Goal: Information Seeking & Learning: Learn about a topic

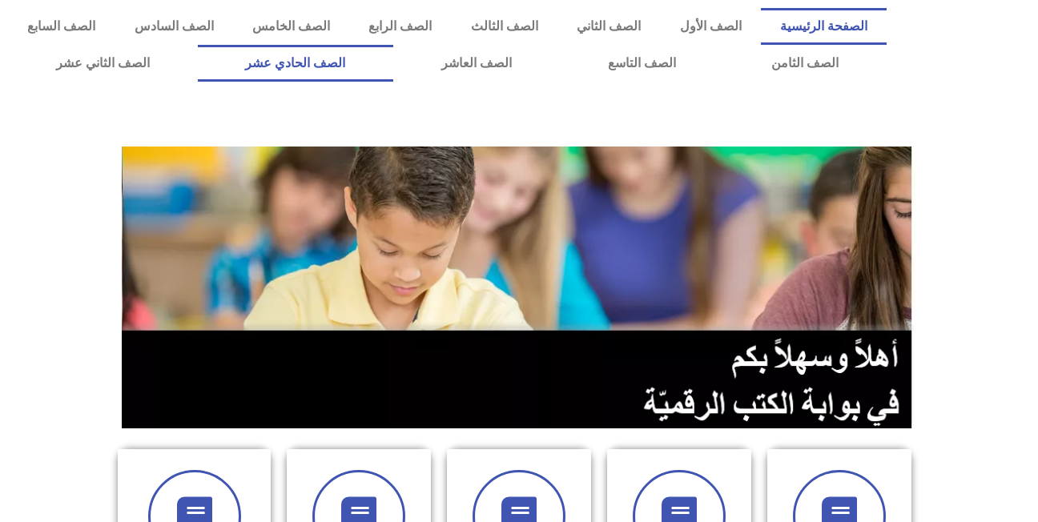
click at [394, 59] on link "الصف الحادي عشر" at bounding box center [296, 63] width 196 height 37
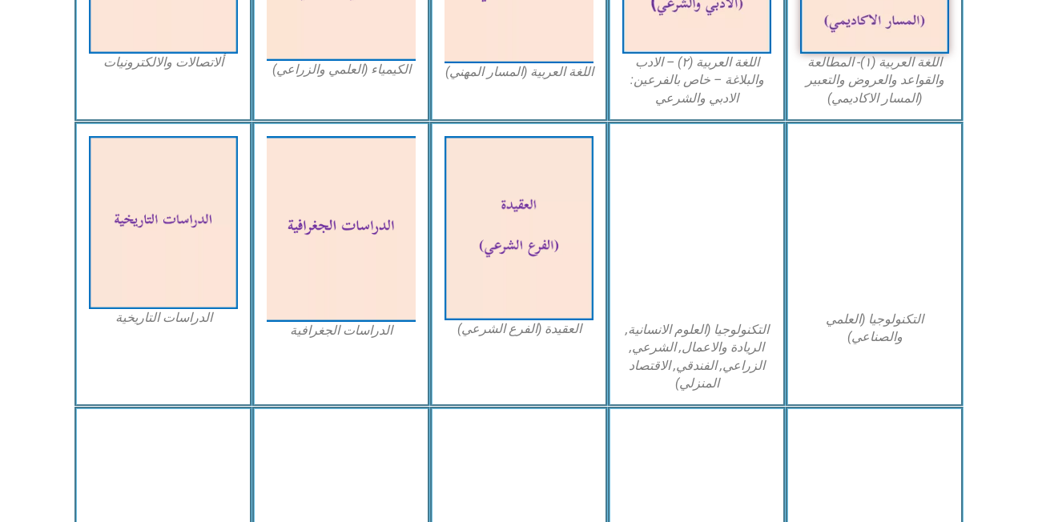
scroll to position [708, 0]
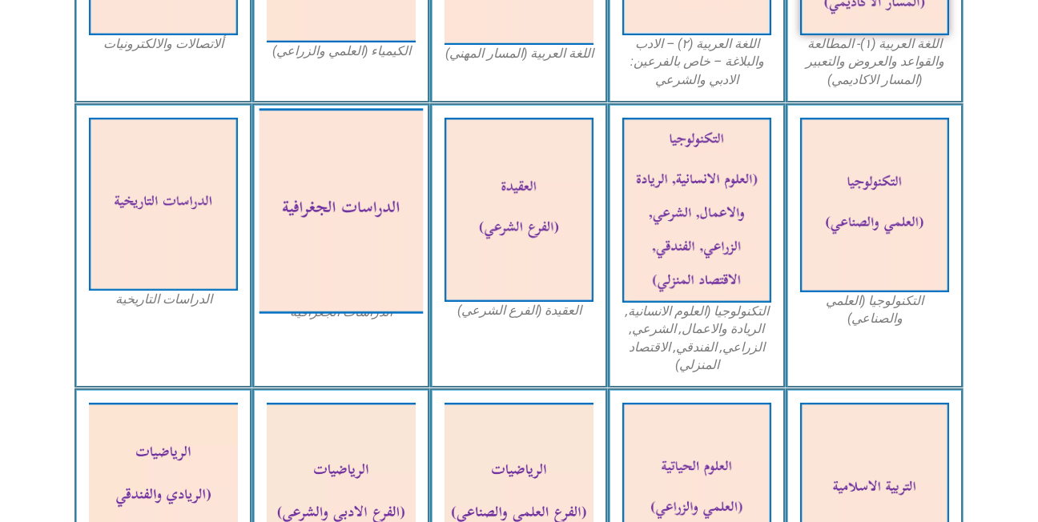
click at [369, 259] on img at bounding box center [342, 210] width 164 height 205
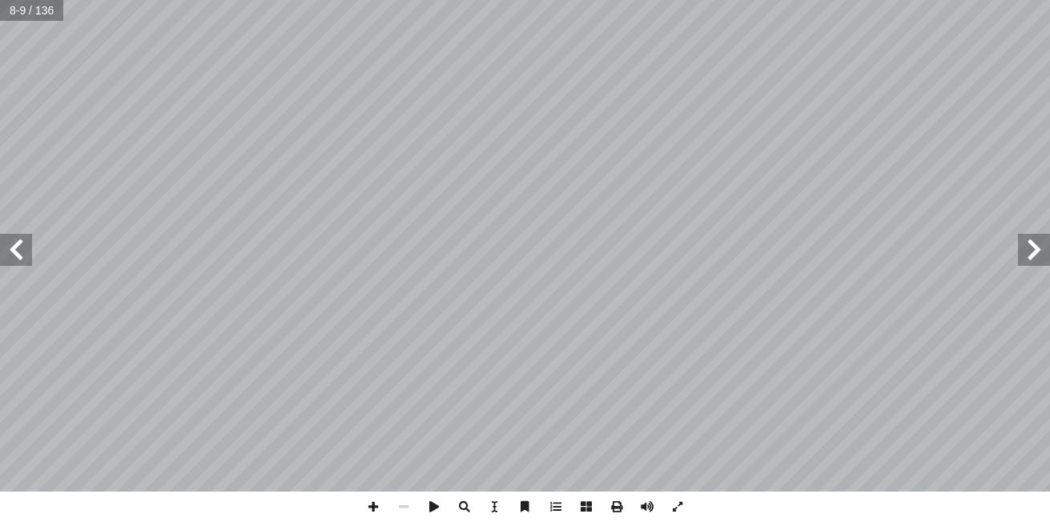
click at [19, 260] on span at bounding box center [16, 250] width 32 height 32
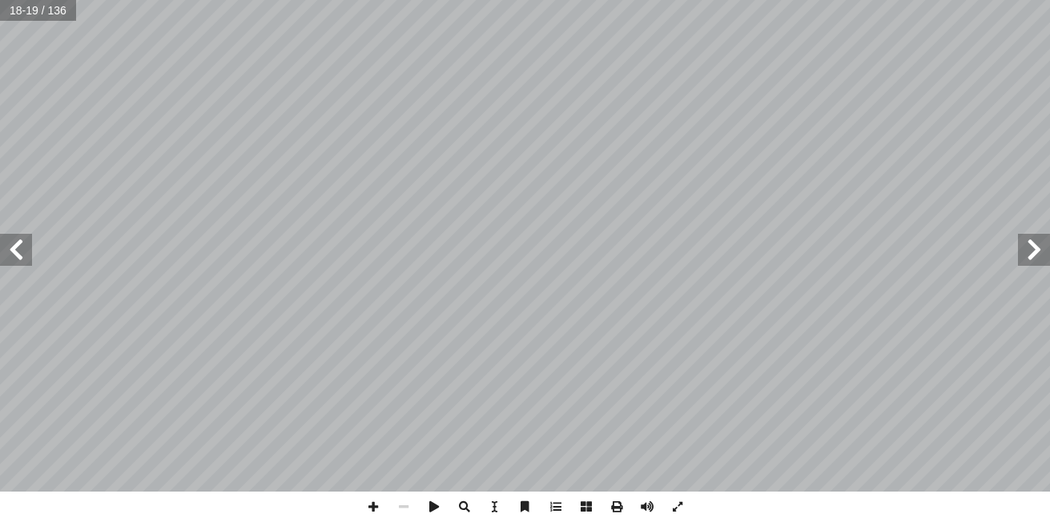
click at [19, 260] on span at bounding box center [16, 250] width 32 height 32
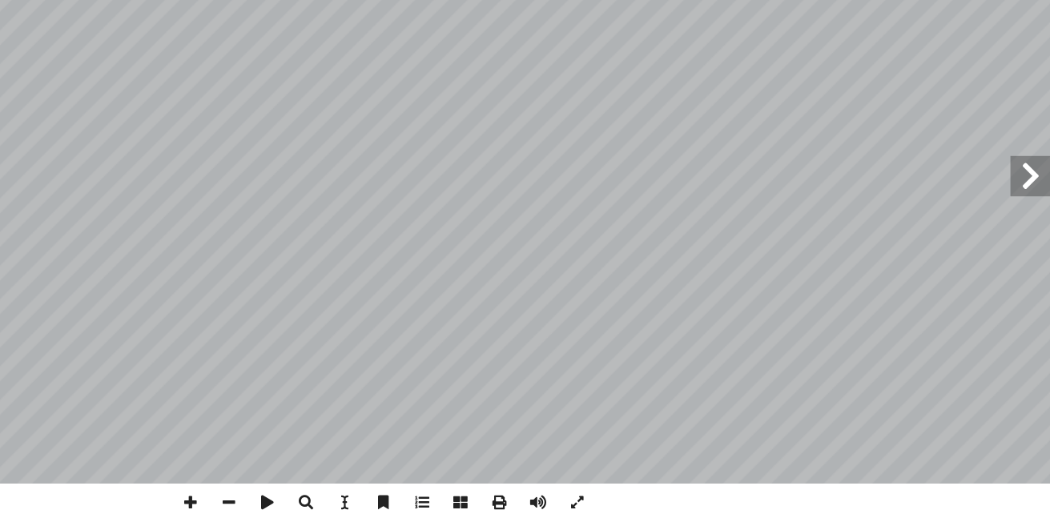
click at [1021, 255] on span at bounding box center [1034, 250] width 32 height 32
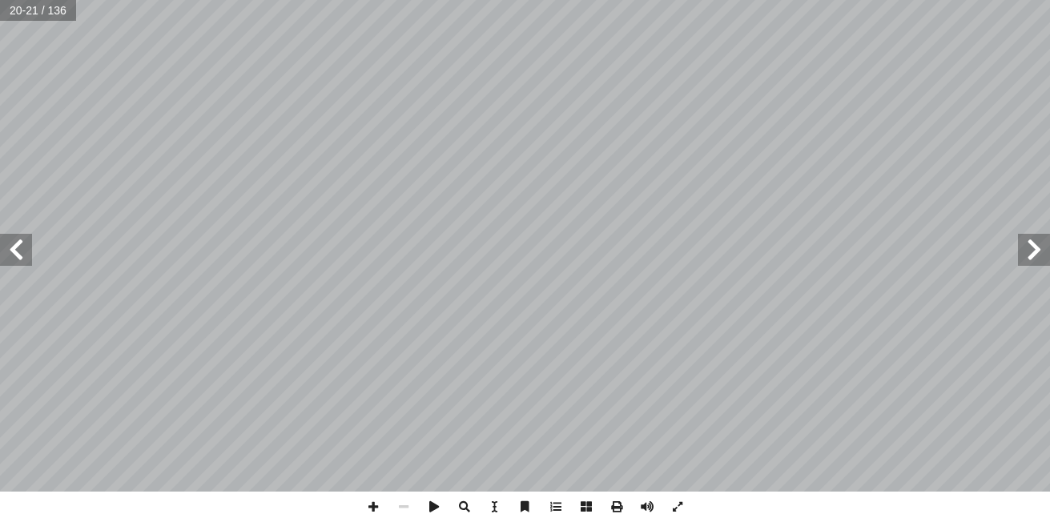
click at [1031, 259] on span at bounding box center [1034, 250] width 32 height 32
click at [30, 240] on span at bounding box center [16, 250] width 32 height 32
click at [15, 264] on span at bounding box center [16, 250] width 32 height 32
click at [1020, 261] on span at bounding box center [1034, 250] width 32 height 32
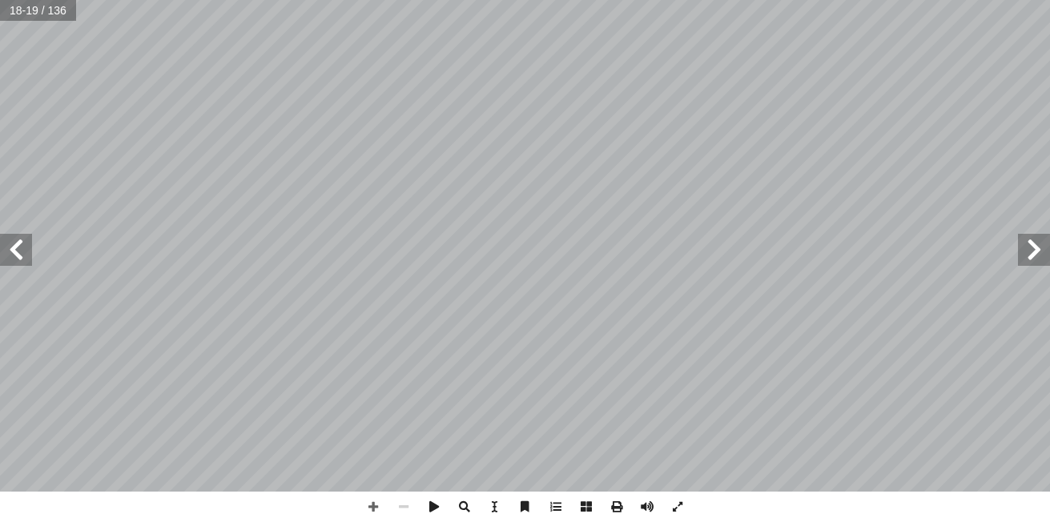
click at [1042, 251] on span at bounding box center [1034, 250] width 32 height 32
click at [1025, 250] on span at bounding box center [1034, 250] width 32 height 32
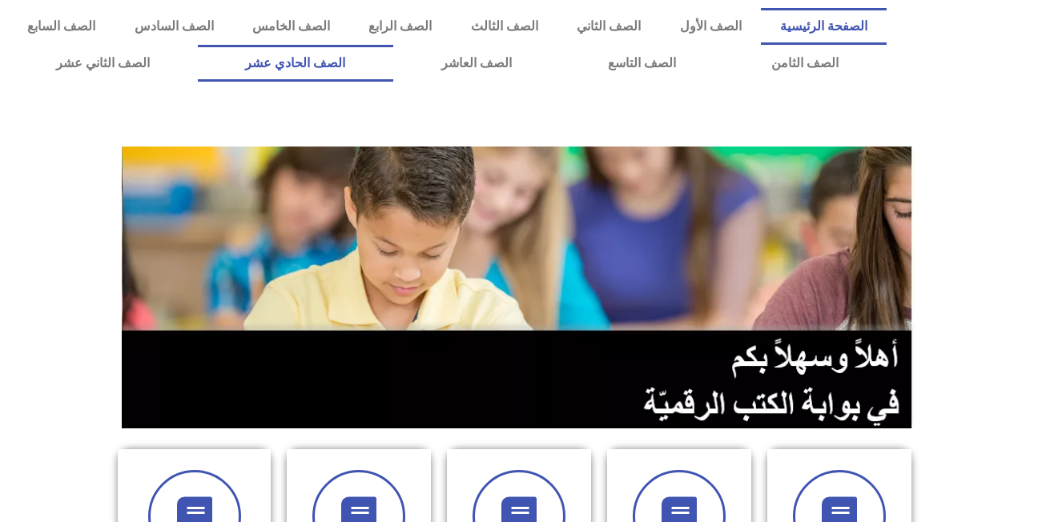
click at [389, 80] on link "الصف الحادي عشر" at bounding box center [296, 63] width 196 height 37
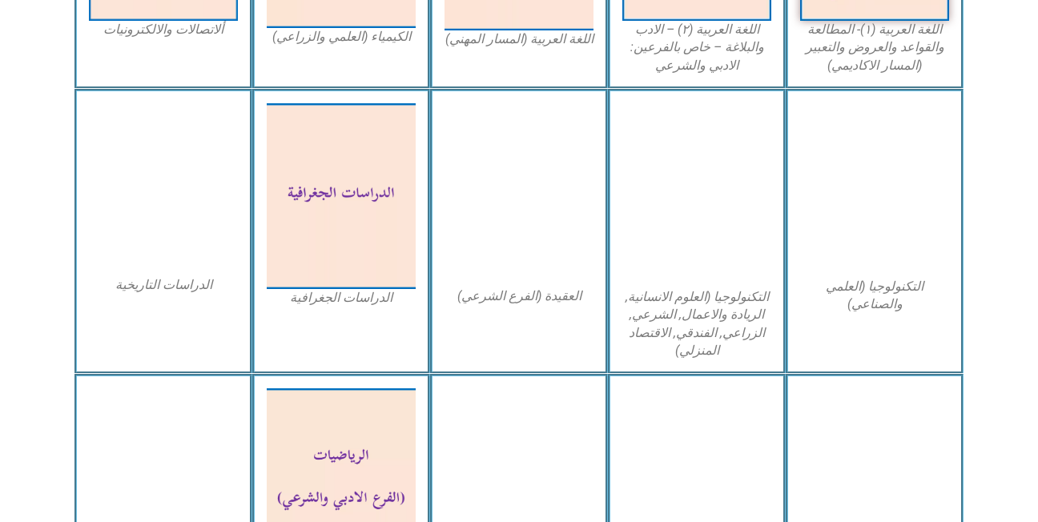
scroll to position [723, 0]
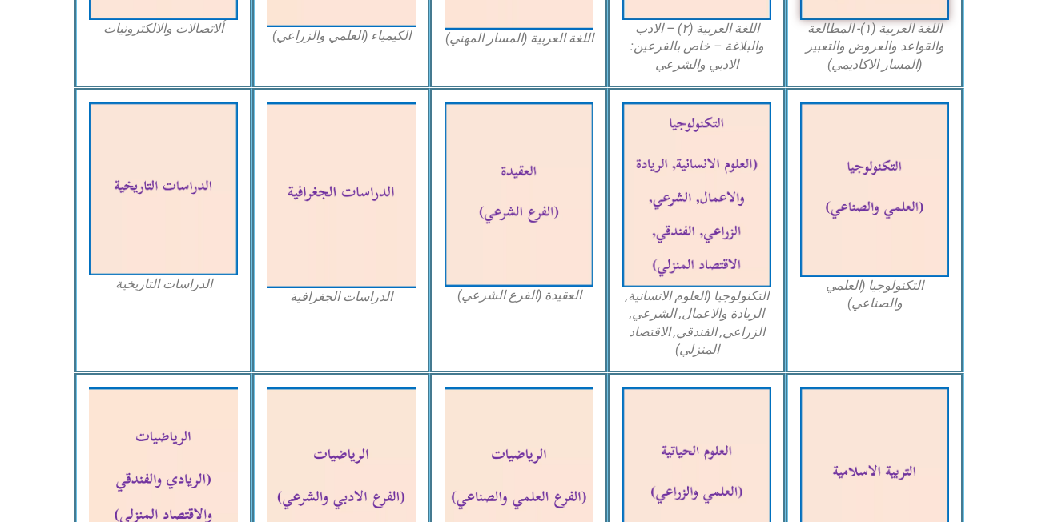
click at [335, 252] on img at bounding box center [341, 196] width 149 height 187
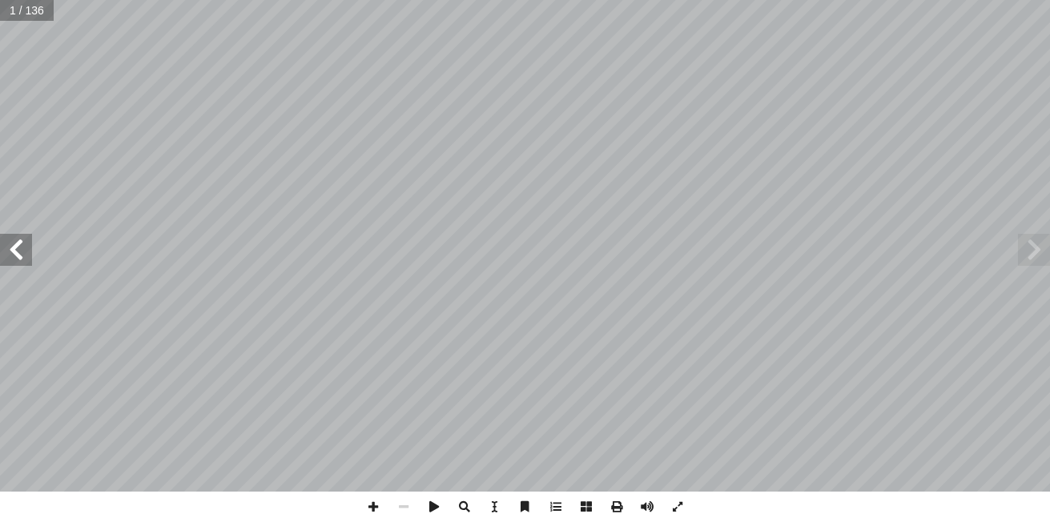
click at [14, 262] on span at bounding box center [16, 250] width 32 height 32
click at [27, 251] on span at bounding box center [16, 250] width 32 height 32
click at [26, 264] on span at bounding box center [16, 250] width 32 height 32
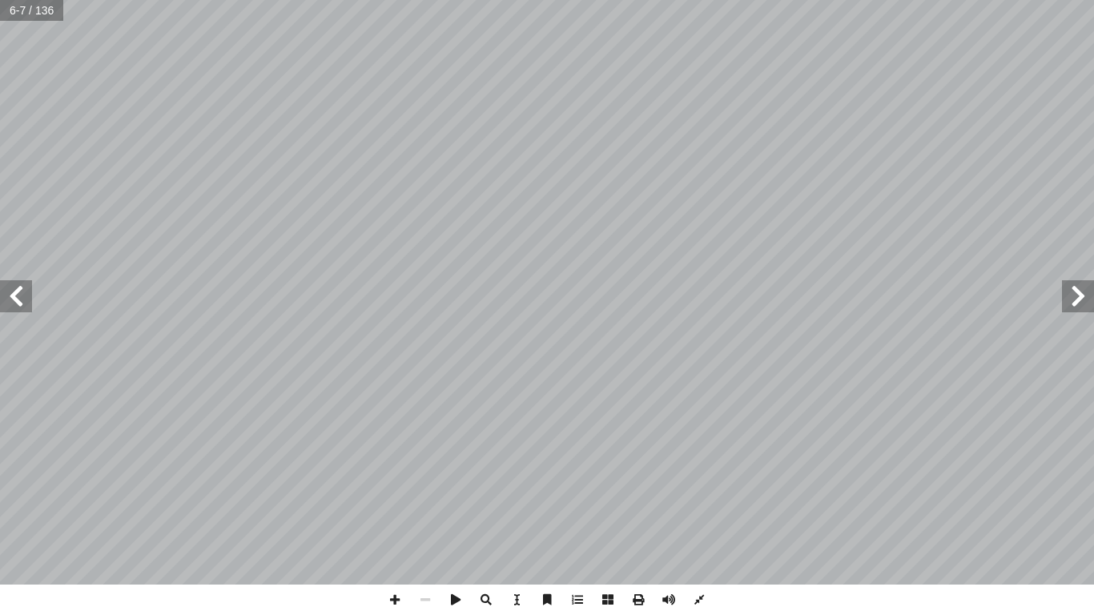
click at [30, 298] on span at bounding box center [16, 296] width 32 height 32
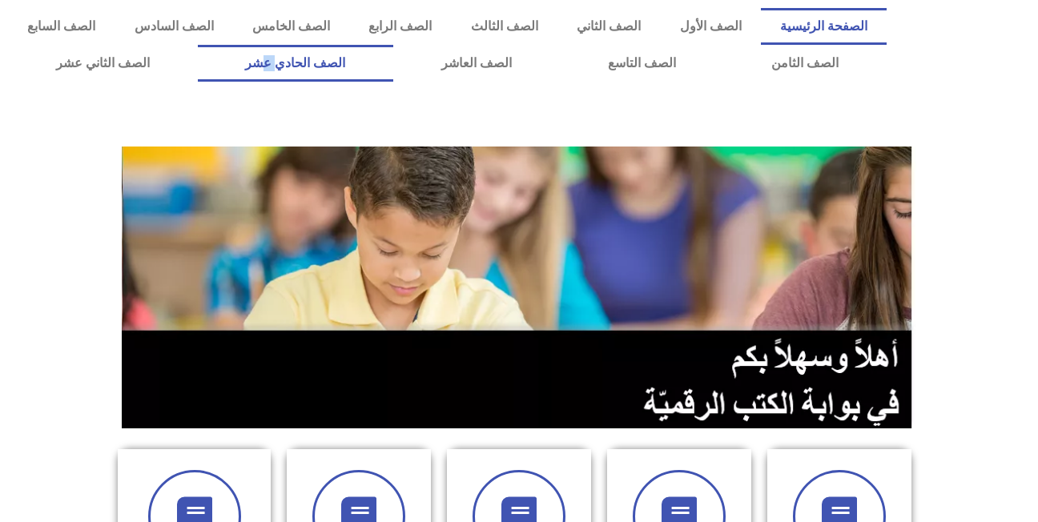
drag, startPoint x: 329, startPoint y: 88, endPoint x: 336, endPoint y: 58, distance: 30.5
click at [336, 58] on div "الصفحة الرئيسية الصف الأول الصف الثاني الصف الثالث الصف الرابع الصف الخامس الصف…" at bounding box center [447, 45] width 895 height 90
click at [336, 58] on link "الصف الحادي عشر" at bounding box center [296, 63] width 196 height 37
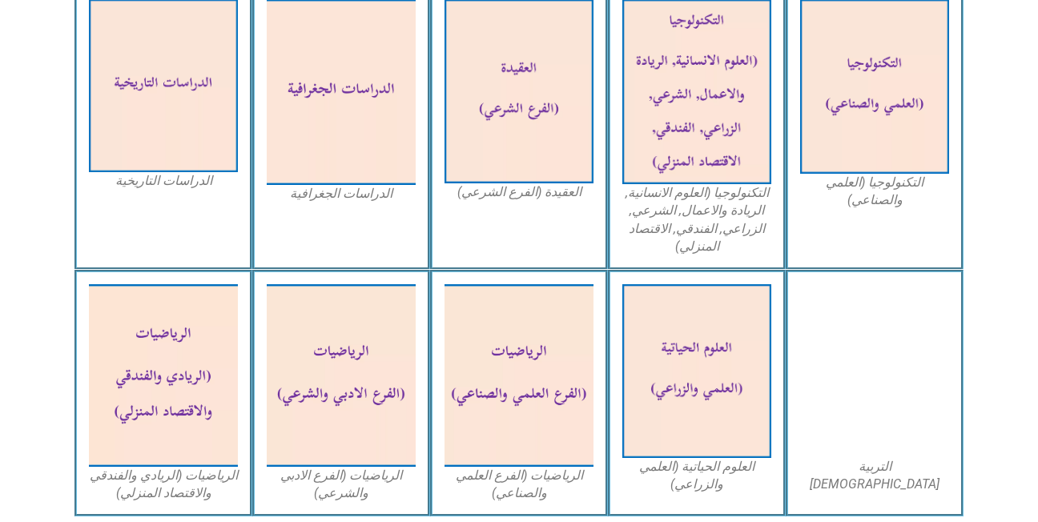
scroll to position [724, 0]
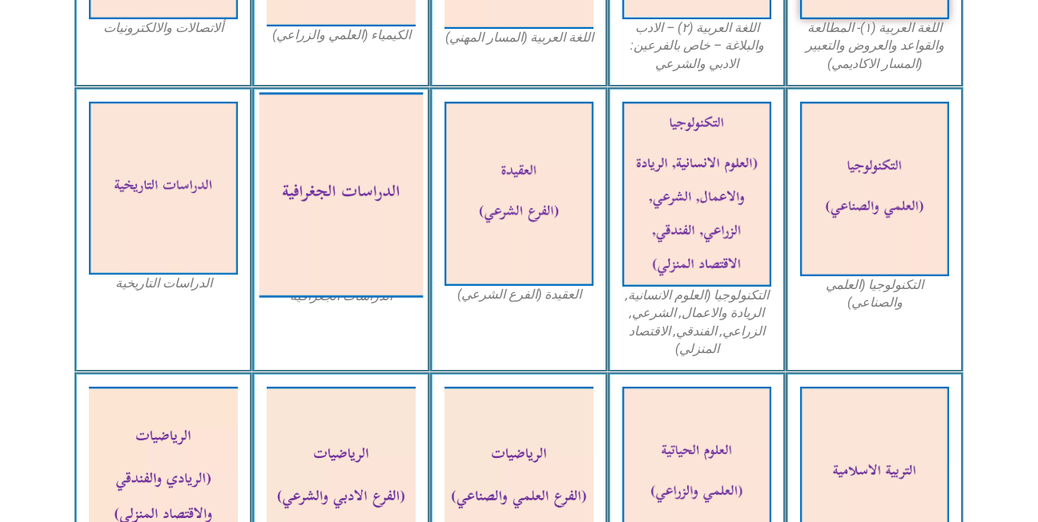
click at [341, 199] on img at bounding box center [342, 194] width 164 height 205
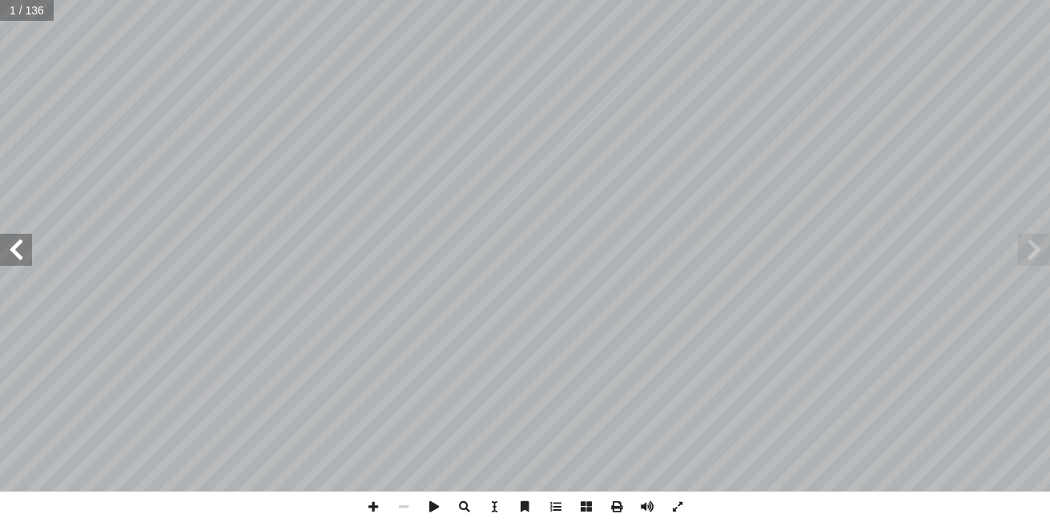
click at [21, 257] on span at bounding box center [16, 250] width 32 height 32
click at [15, 258] on span at bounding box center [16, 250] width 32 height 32
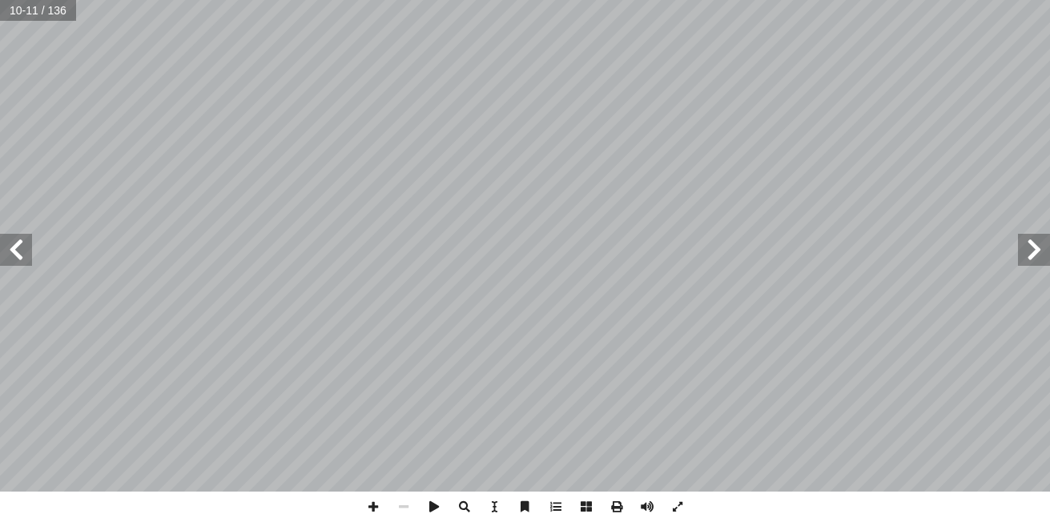
click at [15, 258] on span at bounding box center [16, 250] width 32 height 32
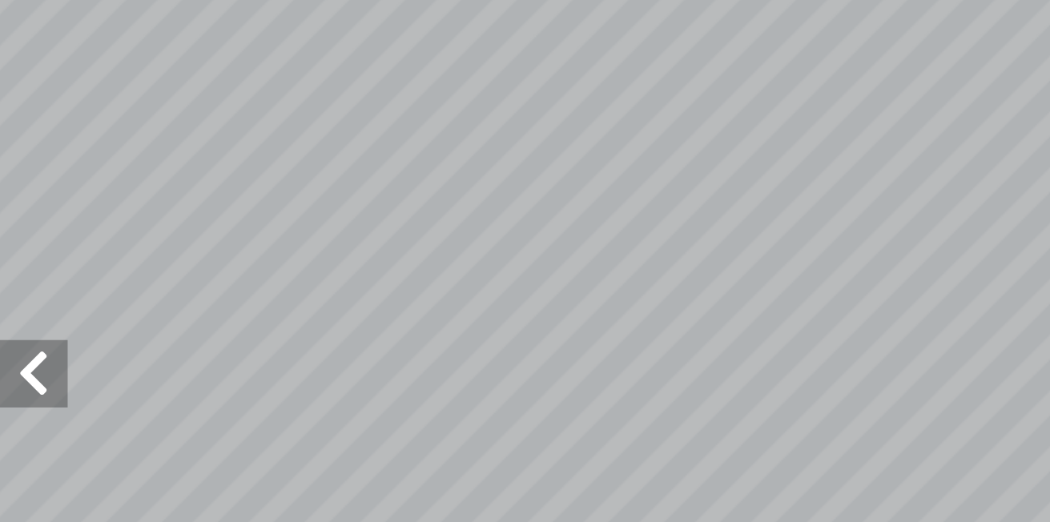
click at [18, 256] on span at bounding box center [16, 250] width 32 height 32
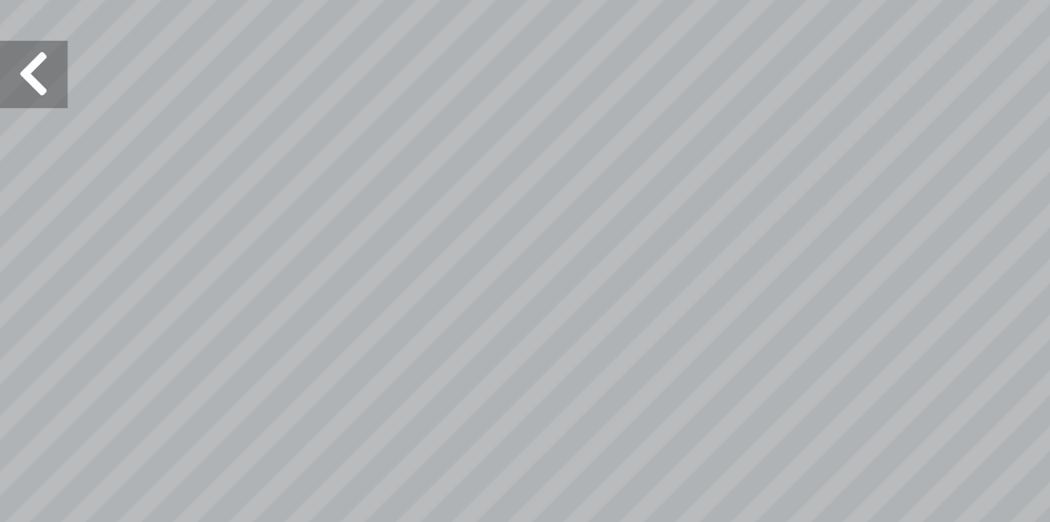
click at [26, 256] on span at bounding box center [16, 250] width 32 height 32
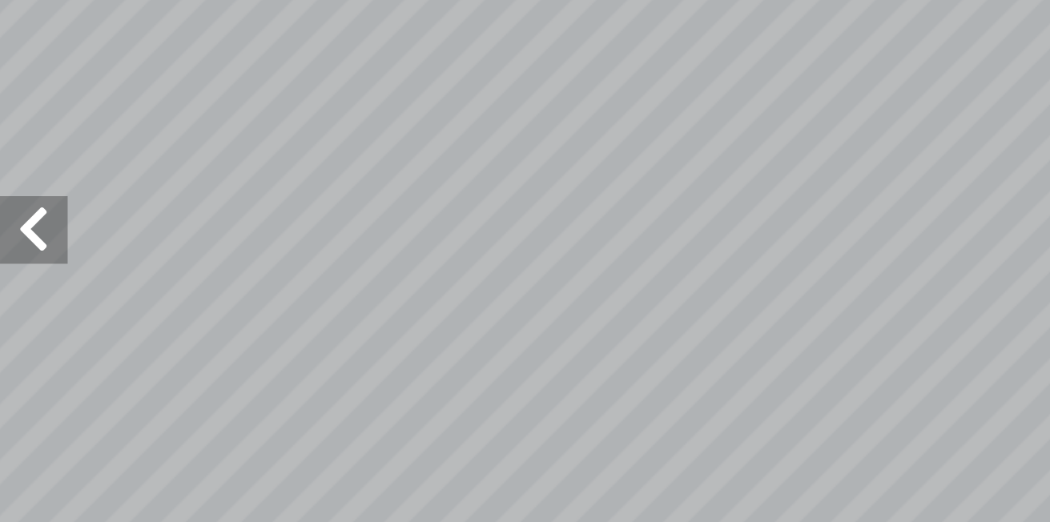
click at [25, 249] on span at bounding box center [16, 250] width 32 height 32
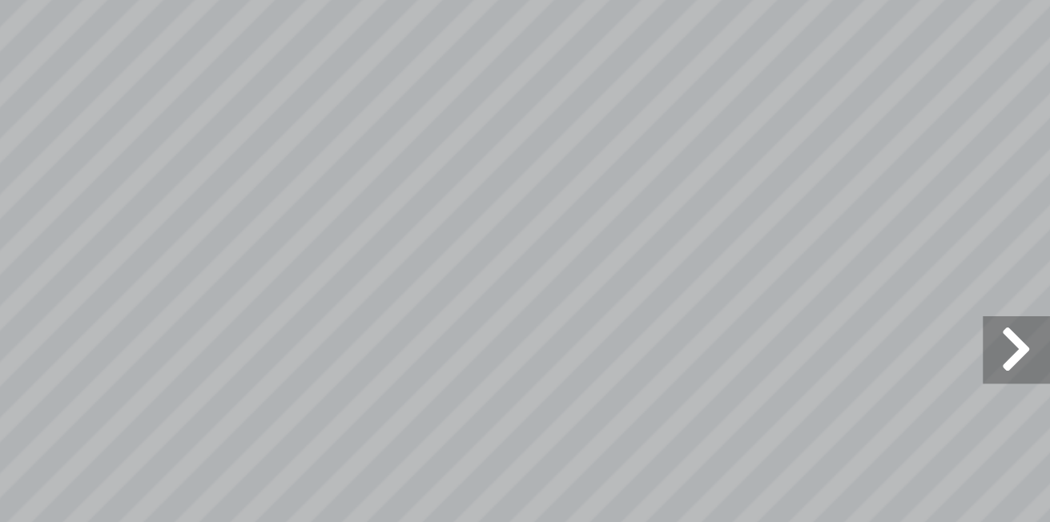
click at [1025, 244] on span at bounding box center [1034, 250] width 32 height 32
click at [1021, 250] on span at bounding box center [1034, 250] width 32 height 32
click at [1037, 256] on span at bounding box center [1034, 250] width 32 height 32
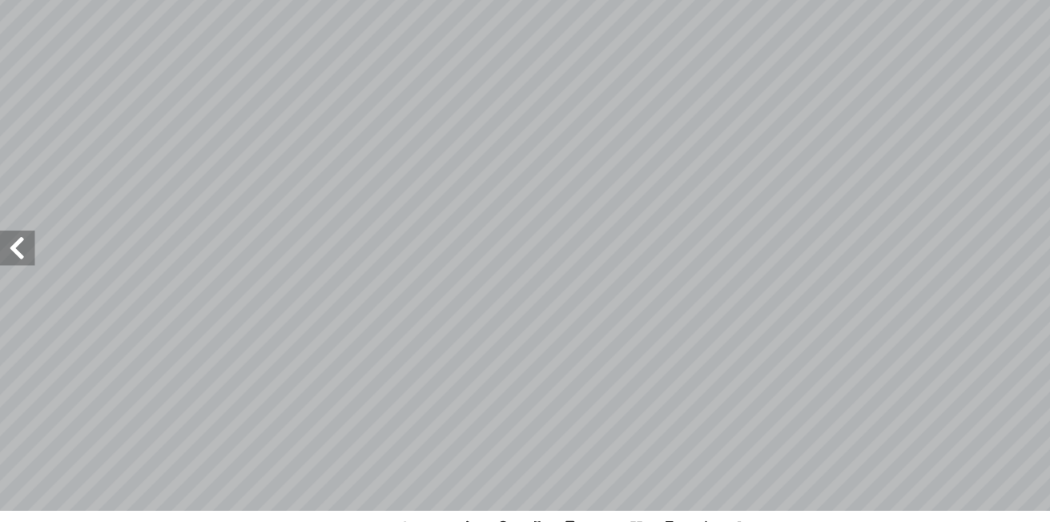
click at [14, 264] on span at bounding box center [16, 250] width 32 height 32
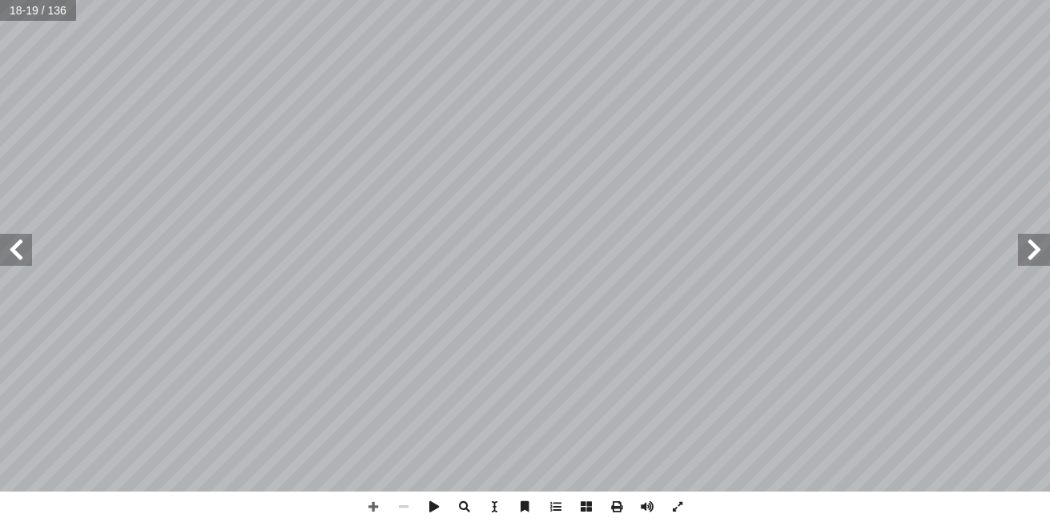
click at [24, 252] on span at bounding box center [16, 250] width 32 height 32
click at [14, 249] on span at bounding box center [16, 250] width 32 height 32
click at [1029, 246] on span at bounding box center [1034, 250] width 32 height 32
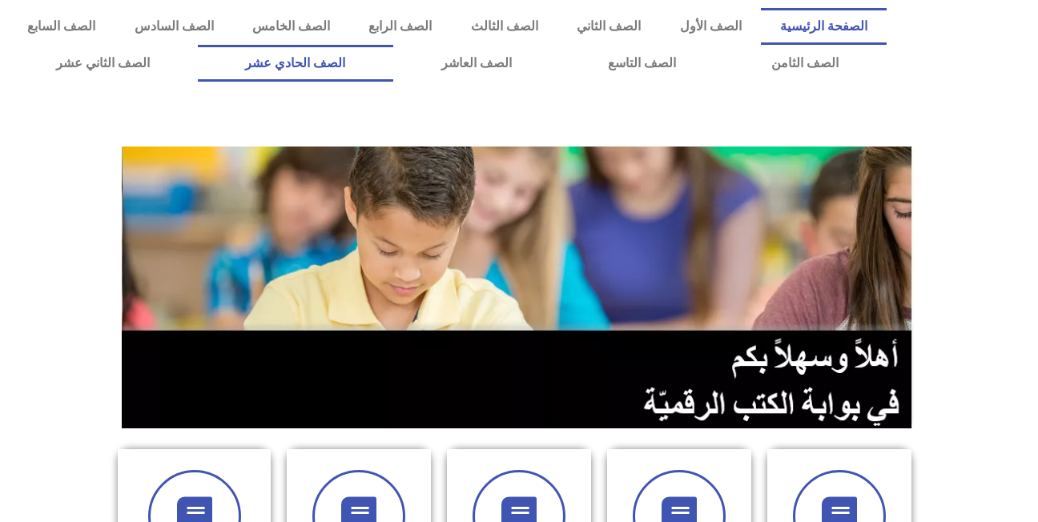
click at [317, 80] on link "الصف الحادي عشر" at bounding box center [296, 63] width 196 height 37
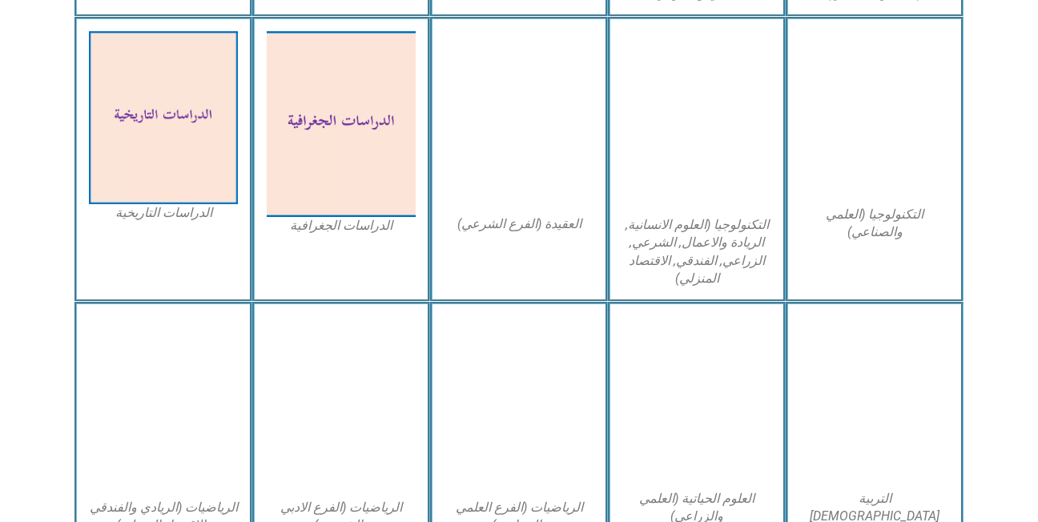
scroll to position [798, 0]
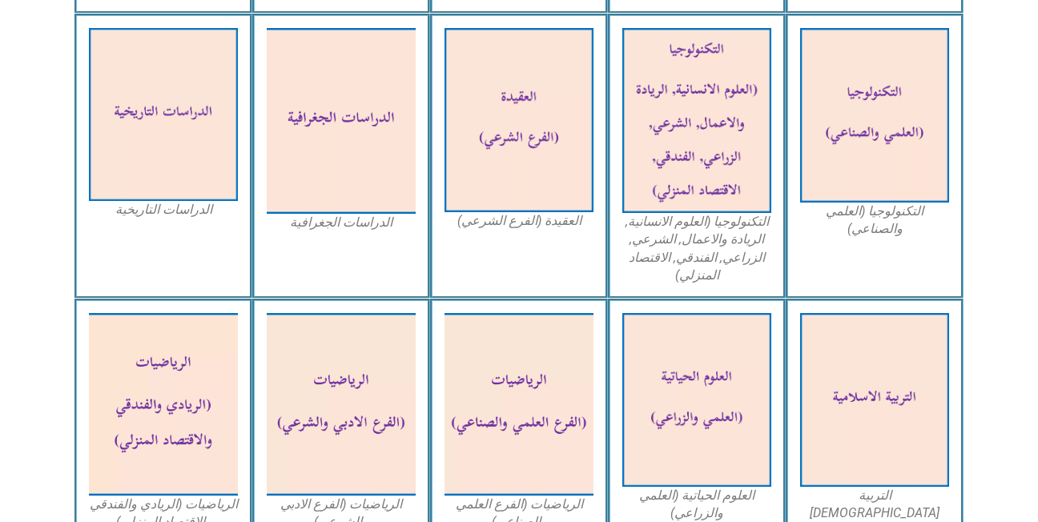
click at [348, 128] on img at bounding box center [341, 121] width 149 height 187
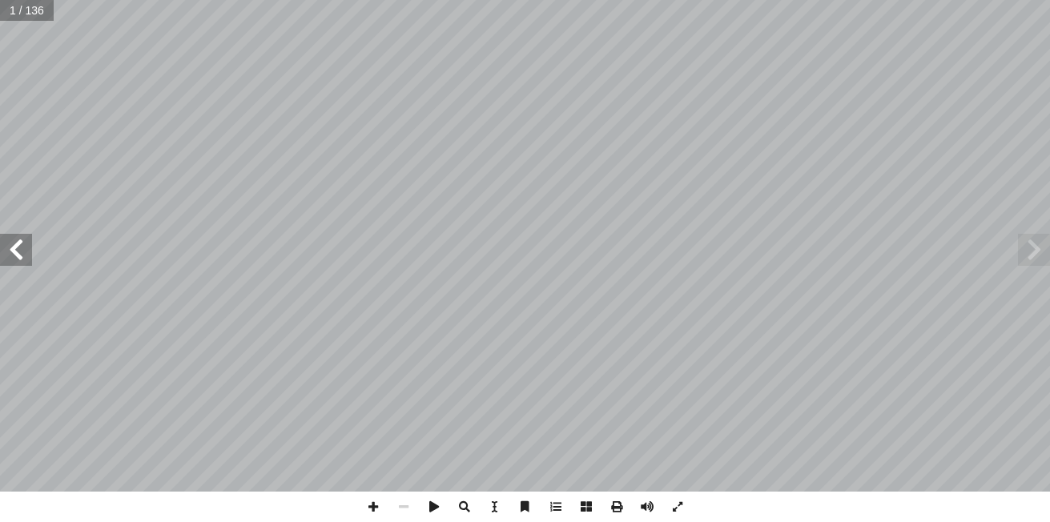
click at [10, 257] on span at bounding box center [16, 250] width 32 height 32
click at [12, 241] on span at bounding box center [16, 250] width 32 height 32
click at [17, 251] on span at bounding box center [16, 250] width 32 height 32
click at [13, 254] on span at bounding box center [16, 250] width 32 height 32
